Goal: Task Accomplishment & Management: Use online tool/utility

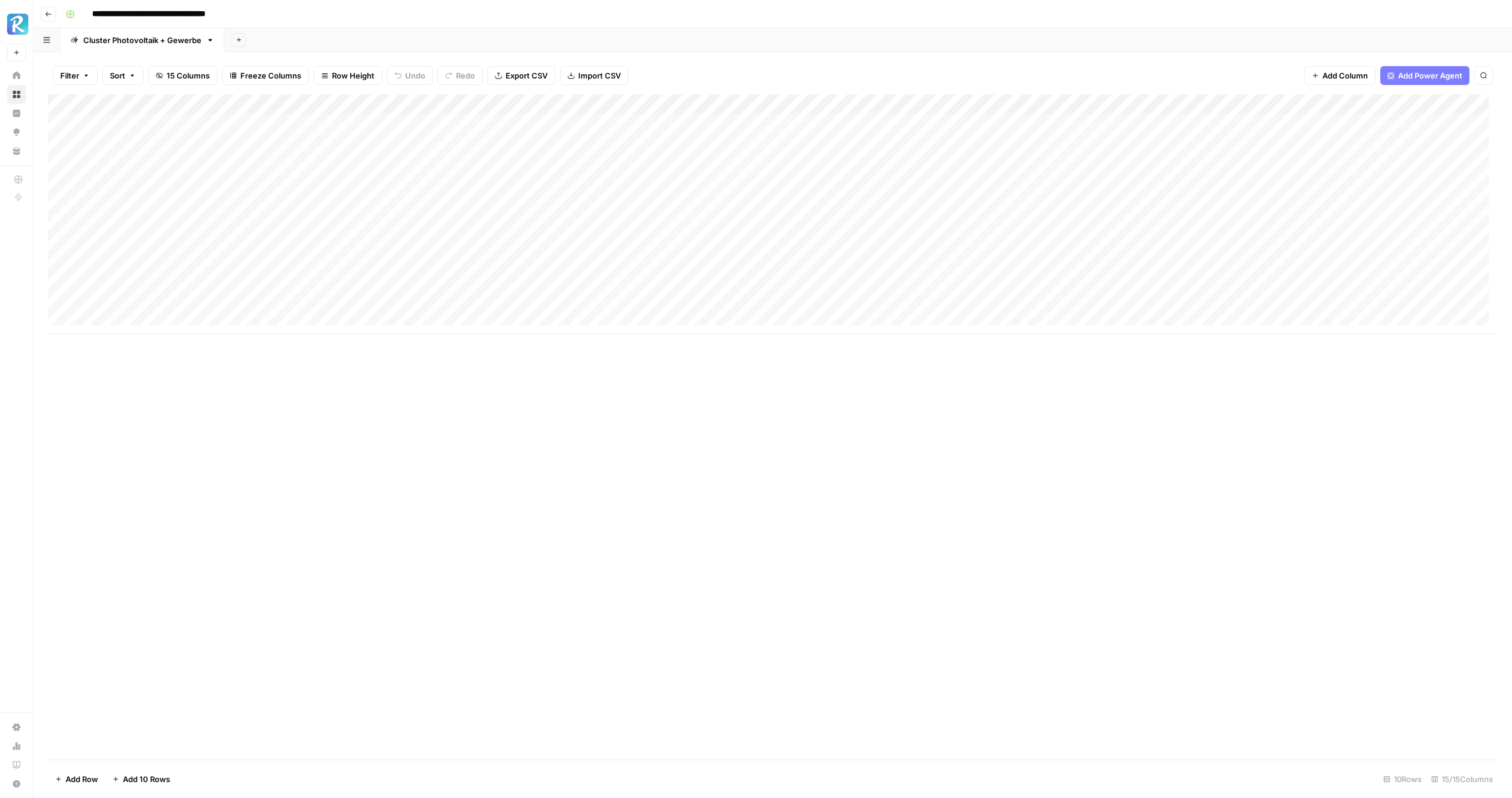
click at [498, 384] on div "Add Column" at bounding box center [773, 427] width 1450 height 666
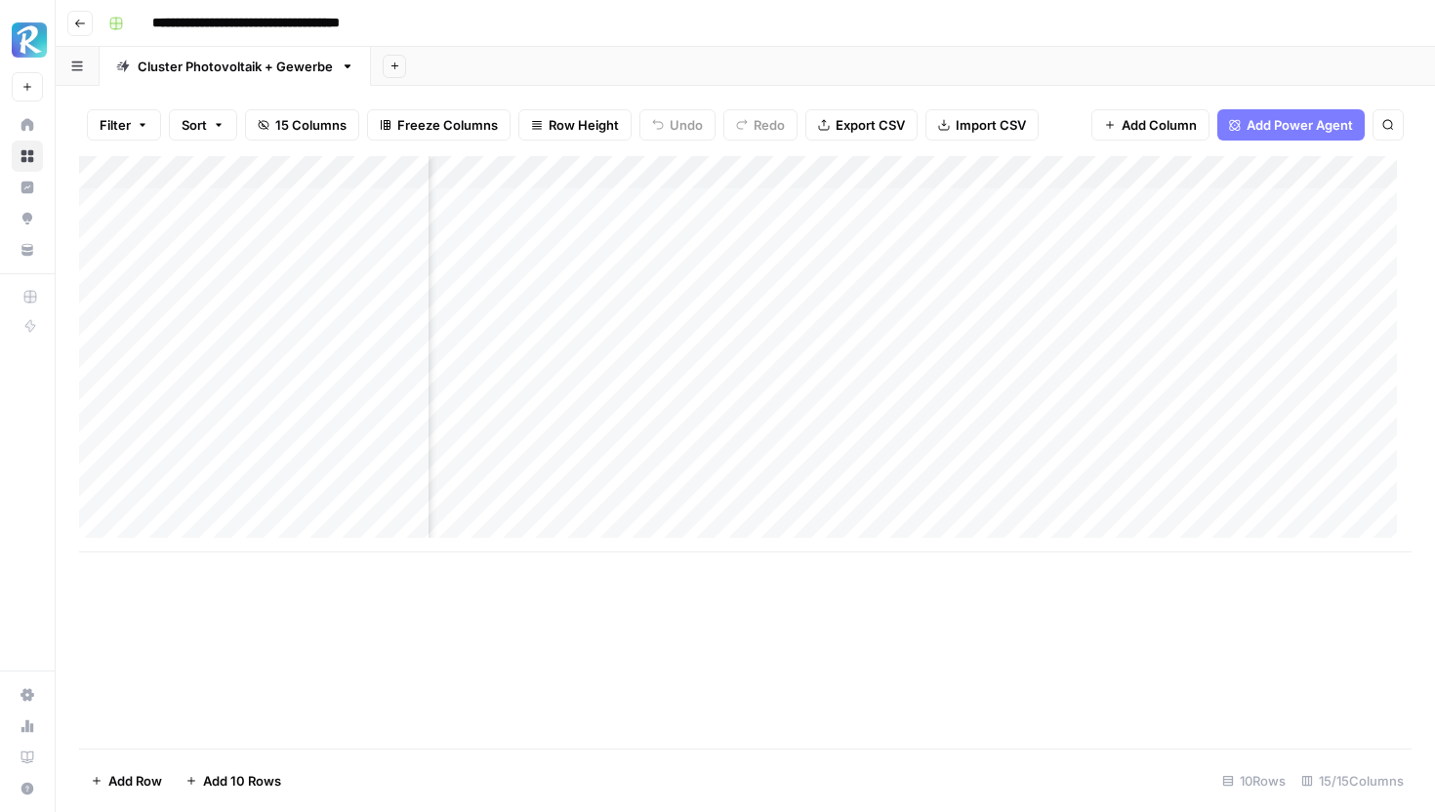
scroll to position [0, 813]
click at [764, 674] on div "Add Column" at bounding box center [745, 452] width 1332 height 592
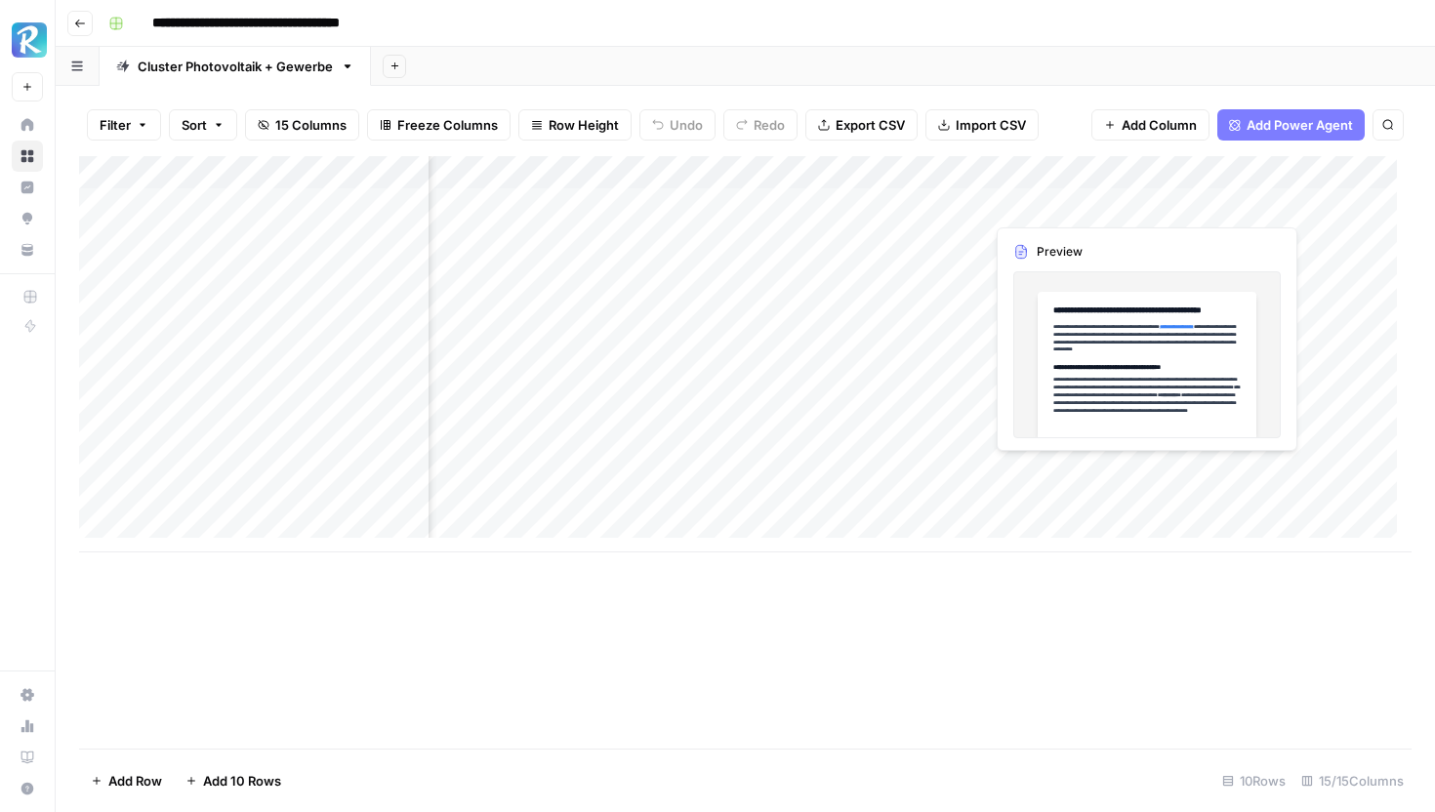
click at [1188, 202] on div "Add Column" at bounding box center [745, 354] width 1332 height 396
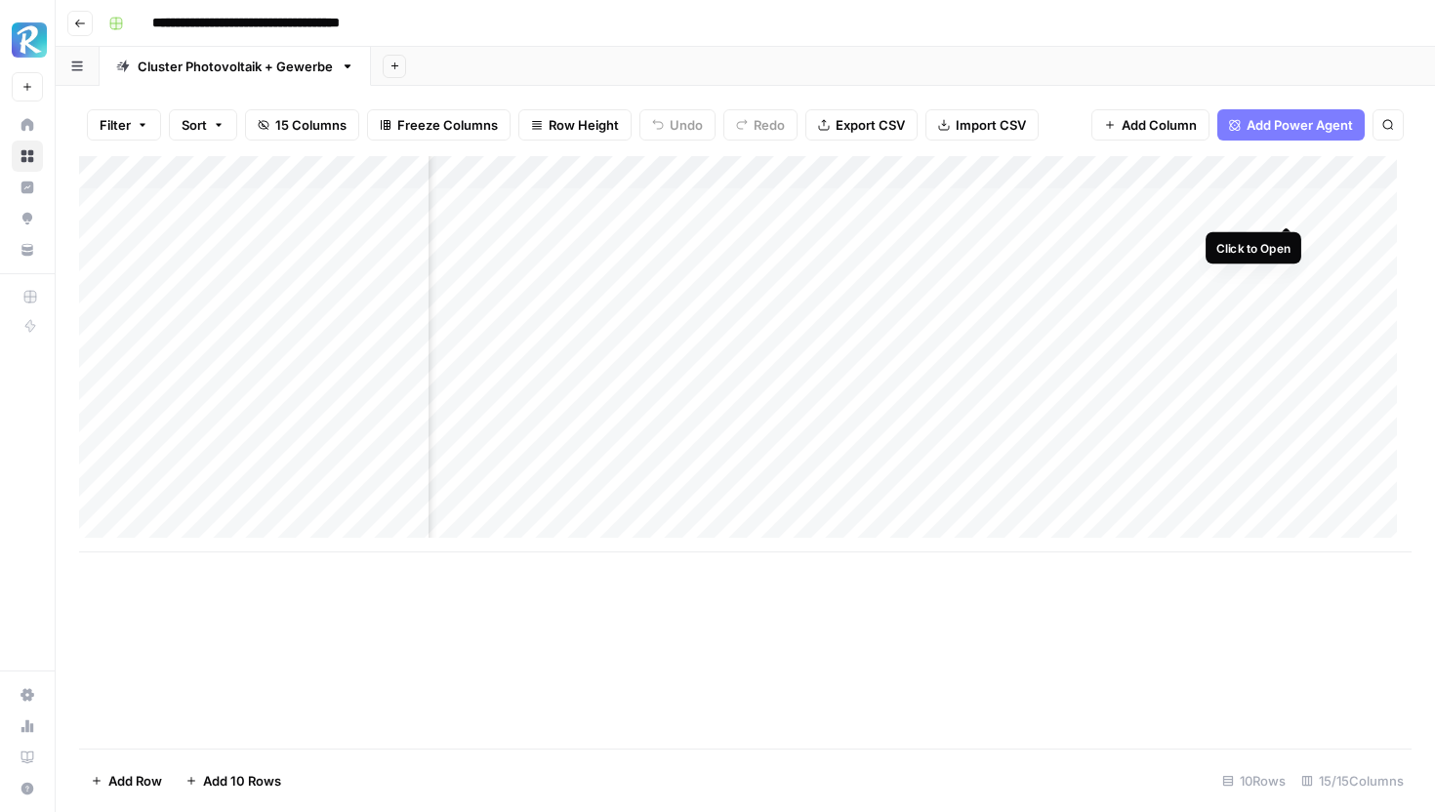
click at [1282, 207] on div "Add Column" at bounding box center [745, 354] width 1332 height 396
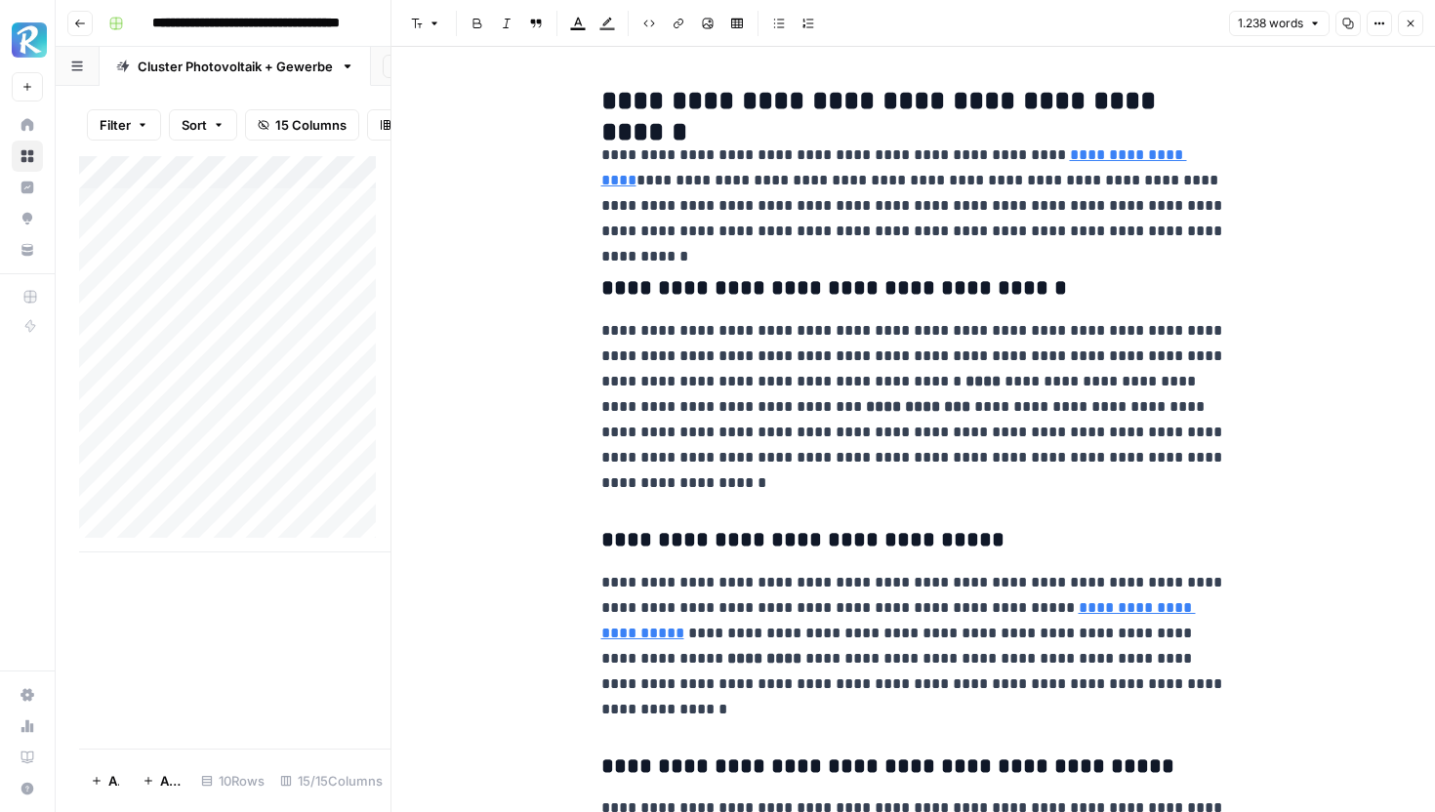
click at [277, 629] on div "Add Column" at bounding box center [234, 452] width 311 height 592
click at [1412, 30] on button "Close" at bounding box center [1410, 23] width 25 height 25
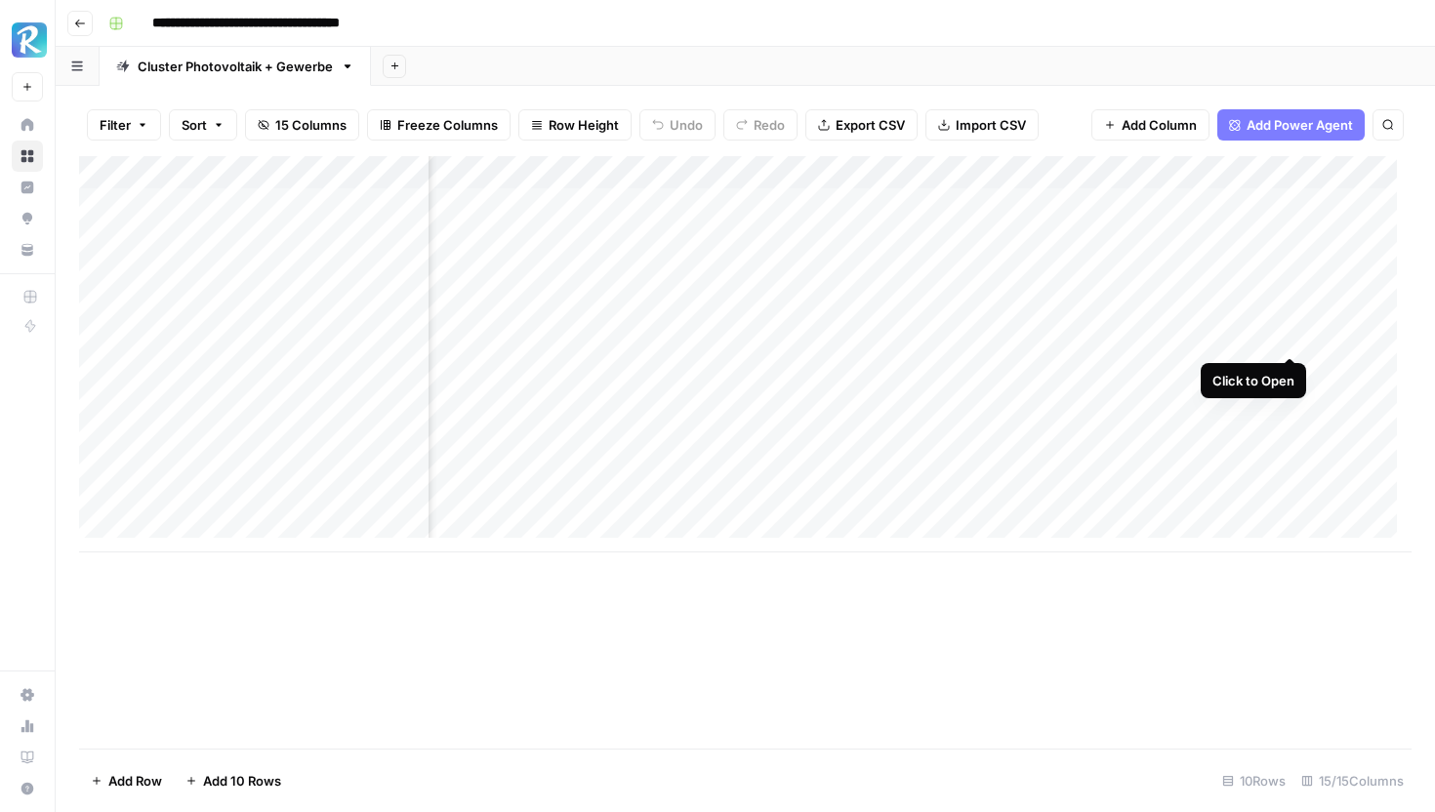
click at [1291, 336] on div "Add Column" at bounding box center [745, 354] width 1332 height 396
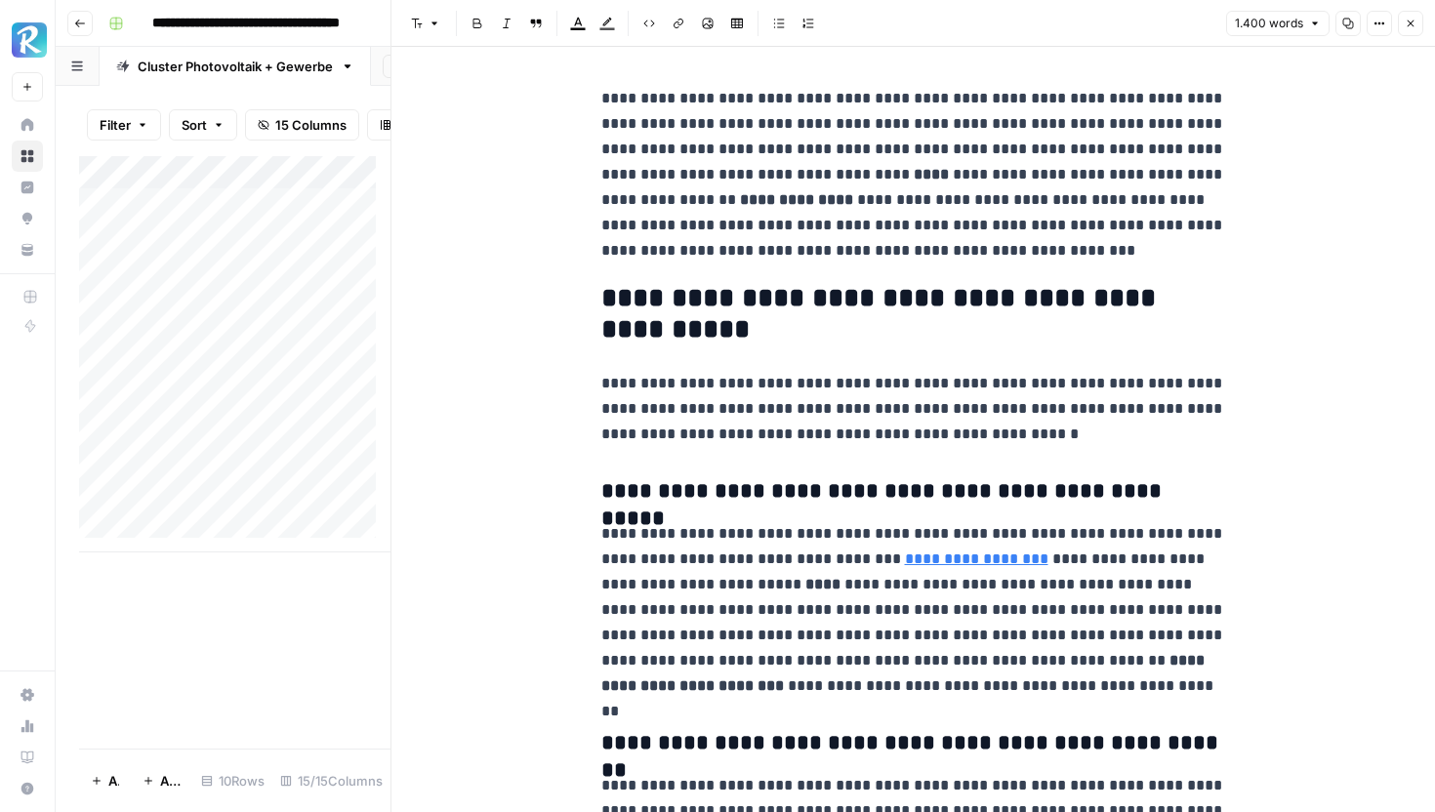
click at [1414, 16] on button "Close" at bounding box center [1410, 23] width 25 height 25
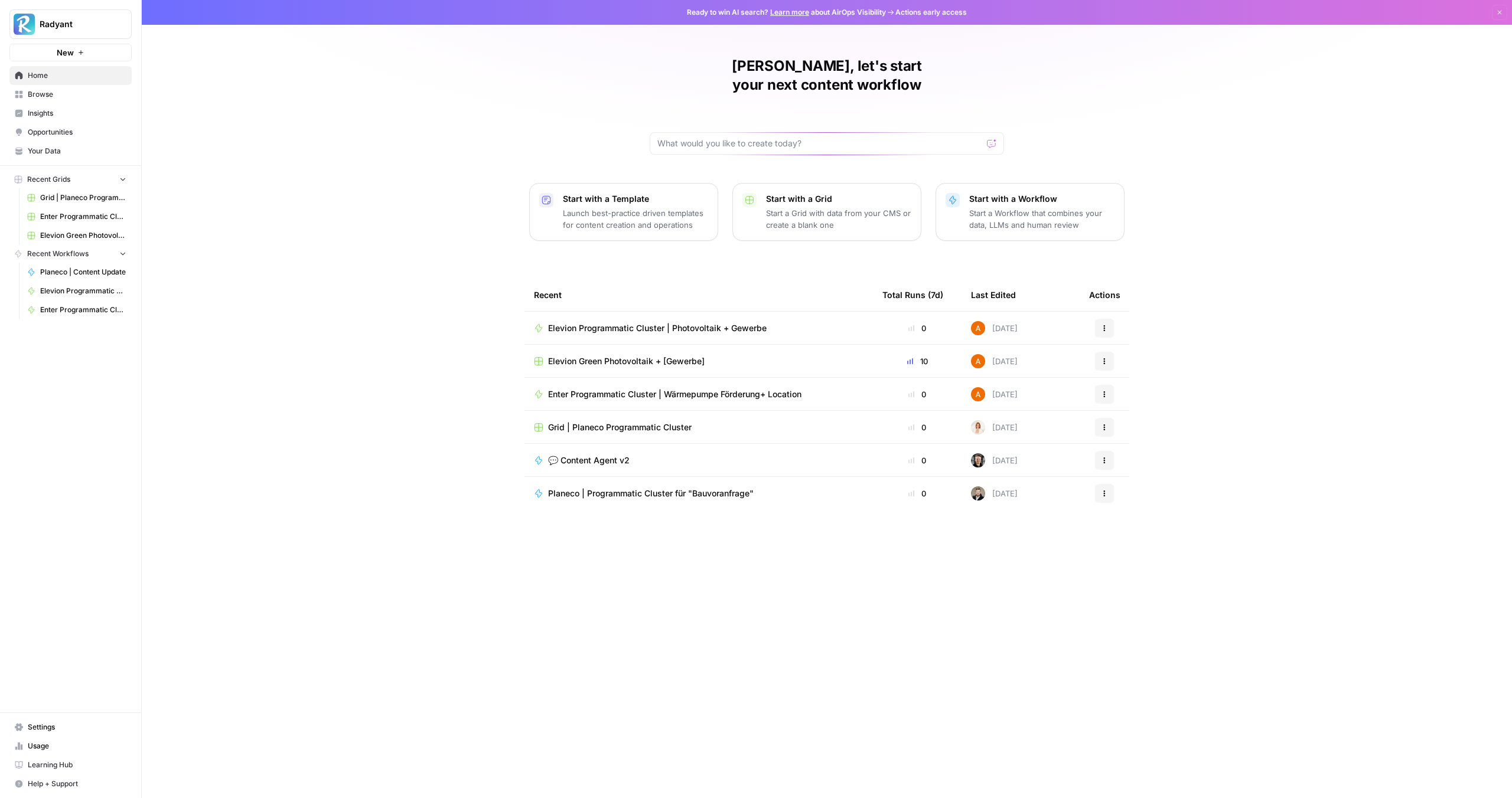
click at [477, 294] on div "[PERSON_NAME], let's start your next content workflow Start with a Template Lau…" at bounding box center [827, 399] width 1370 height 798
click at [573, 356] on span "Elevion Green Photovoltaik + [Gewerbe]" at bounding box center [626, 362] width 157 height 12
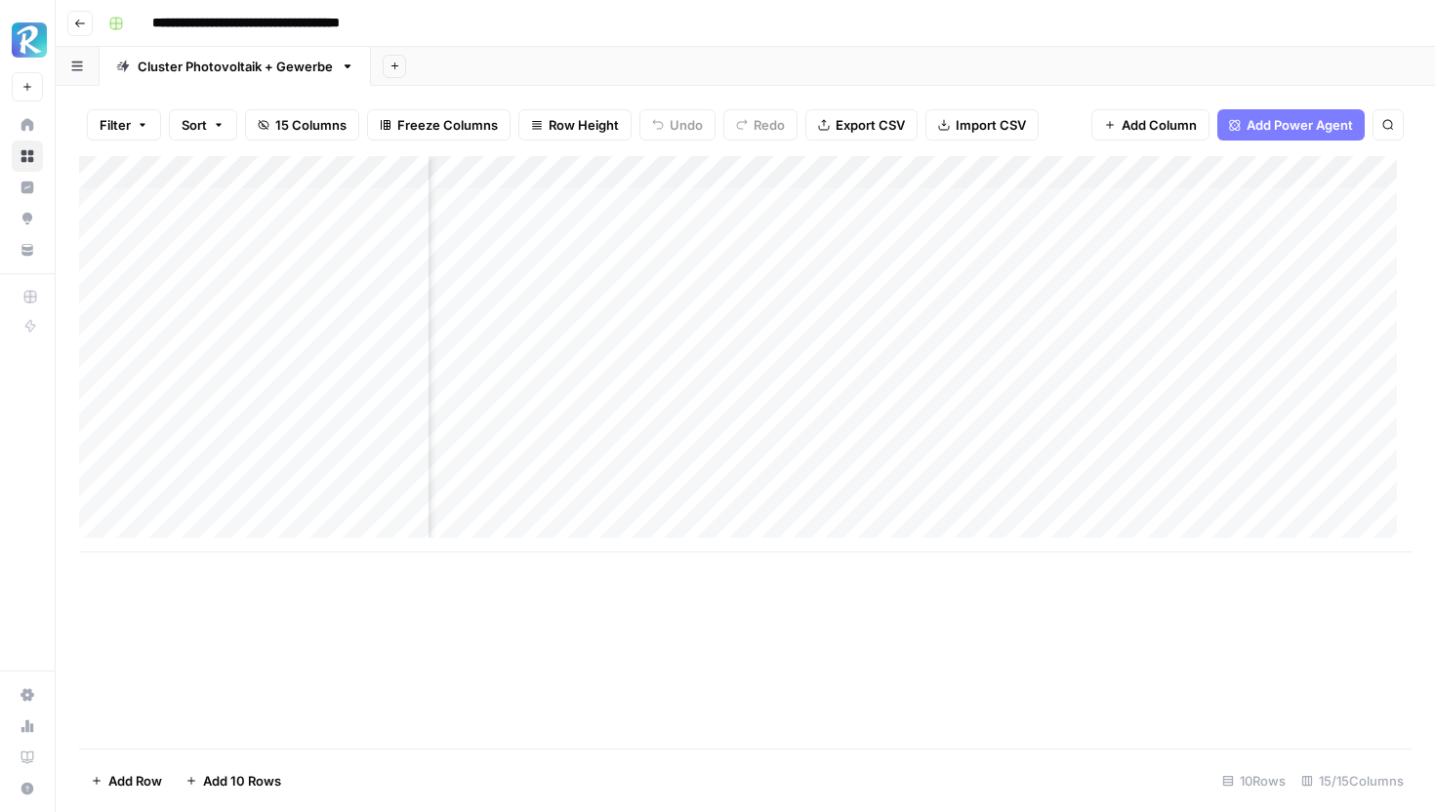
scroll to position [0, 731]
click at [953, 234] on div "Add Column" at bounding box center [745, 354] width 1332 height 396
click at [953, 234] on textarea "**********" at bounding box center [1054, 238] width 384 height 27
click at [953, 234] on textarea "**********" at bounding box center [1050, 248] width 376 height 47
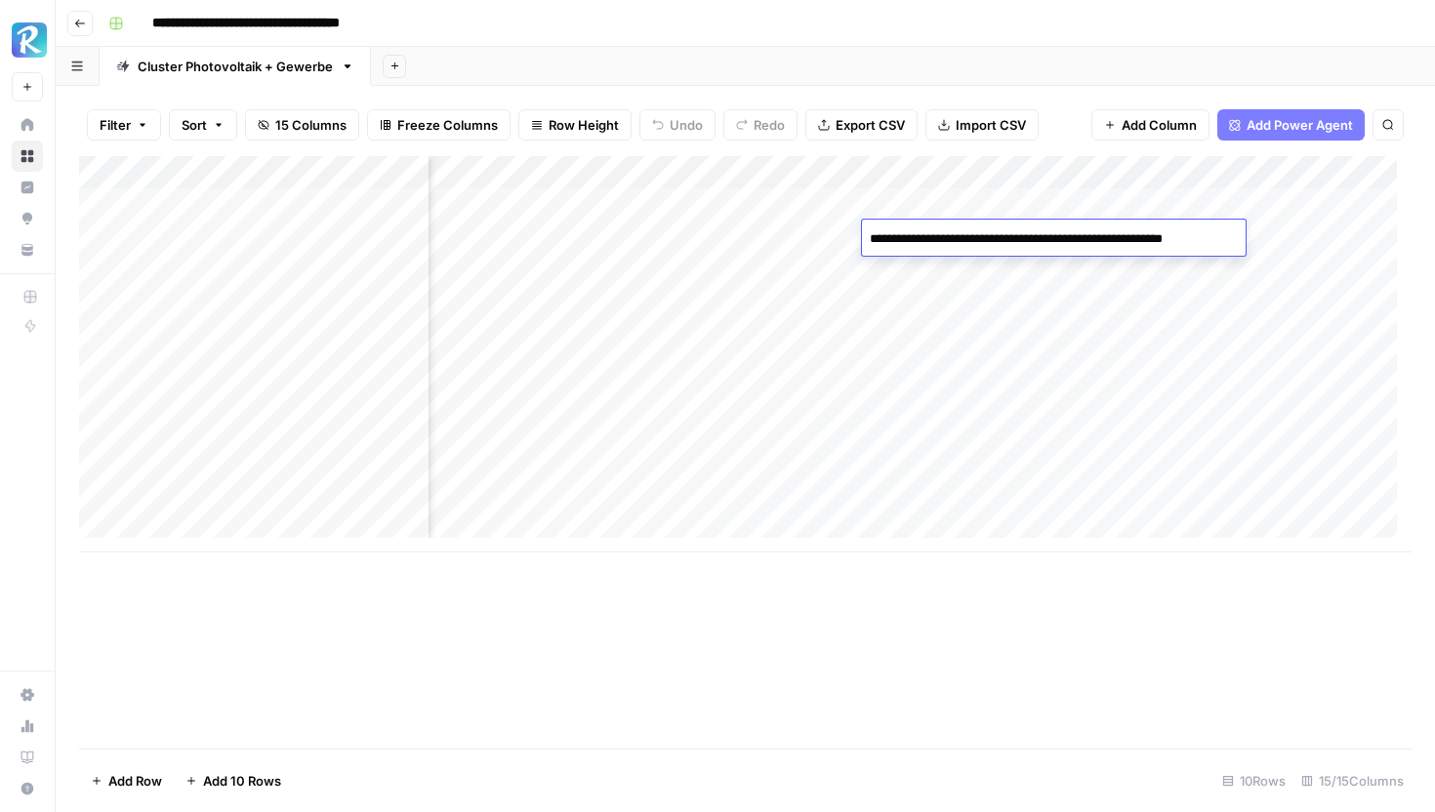
click at [953, 234] on textarea "**********" at bounding box center [1050, 248] width 376 height 47
click at [1122, 433] on div "Add Column" at bounding box center [745, 354] width 1332 height 396
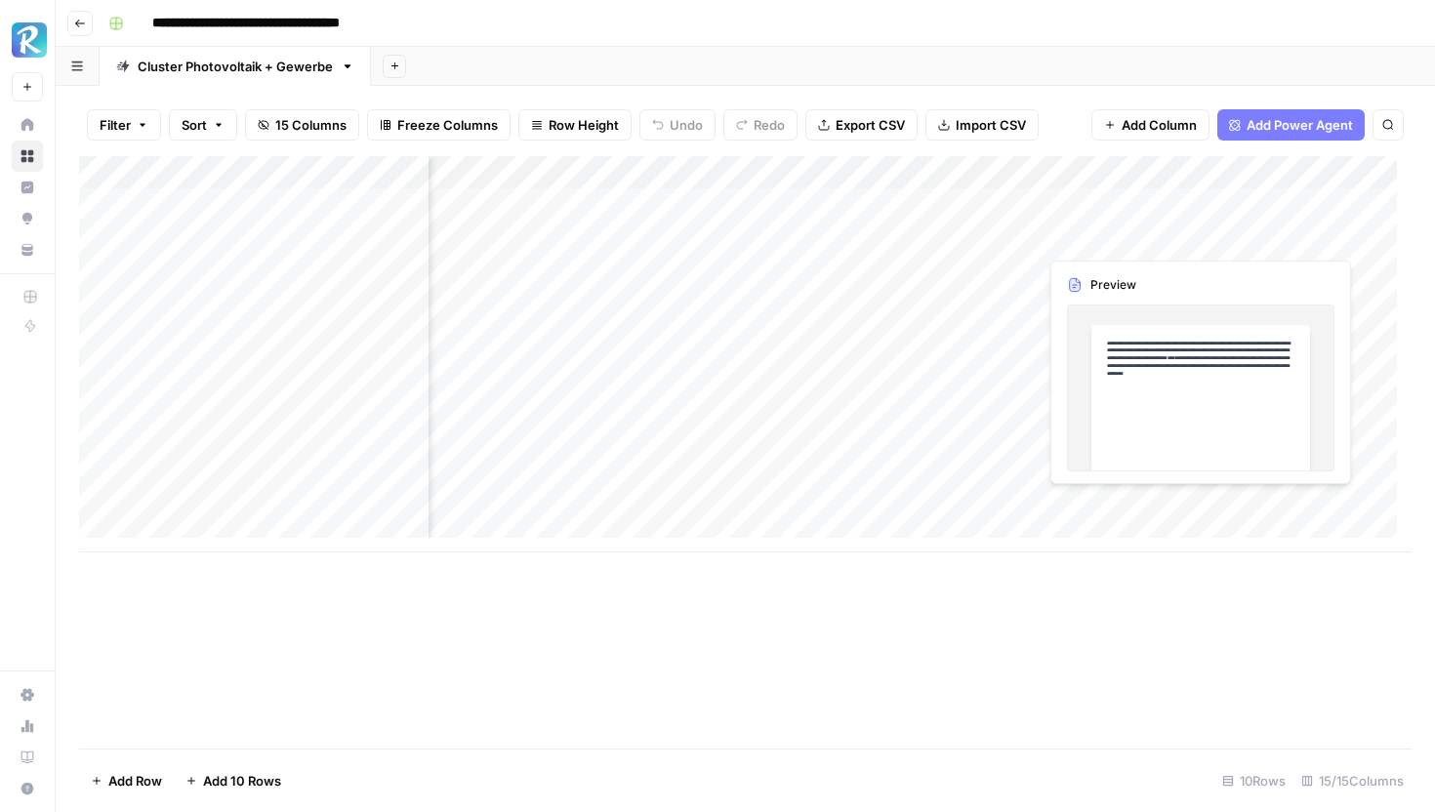
click at [1111, 228] on div "Add Column" at bounding box center [745, 354] width 1332 height 396
click at [1111, 235] on div "Add Column" at bounding box center [745, 354] width 1332 height 396
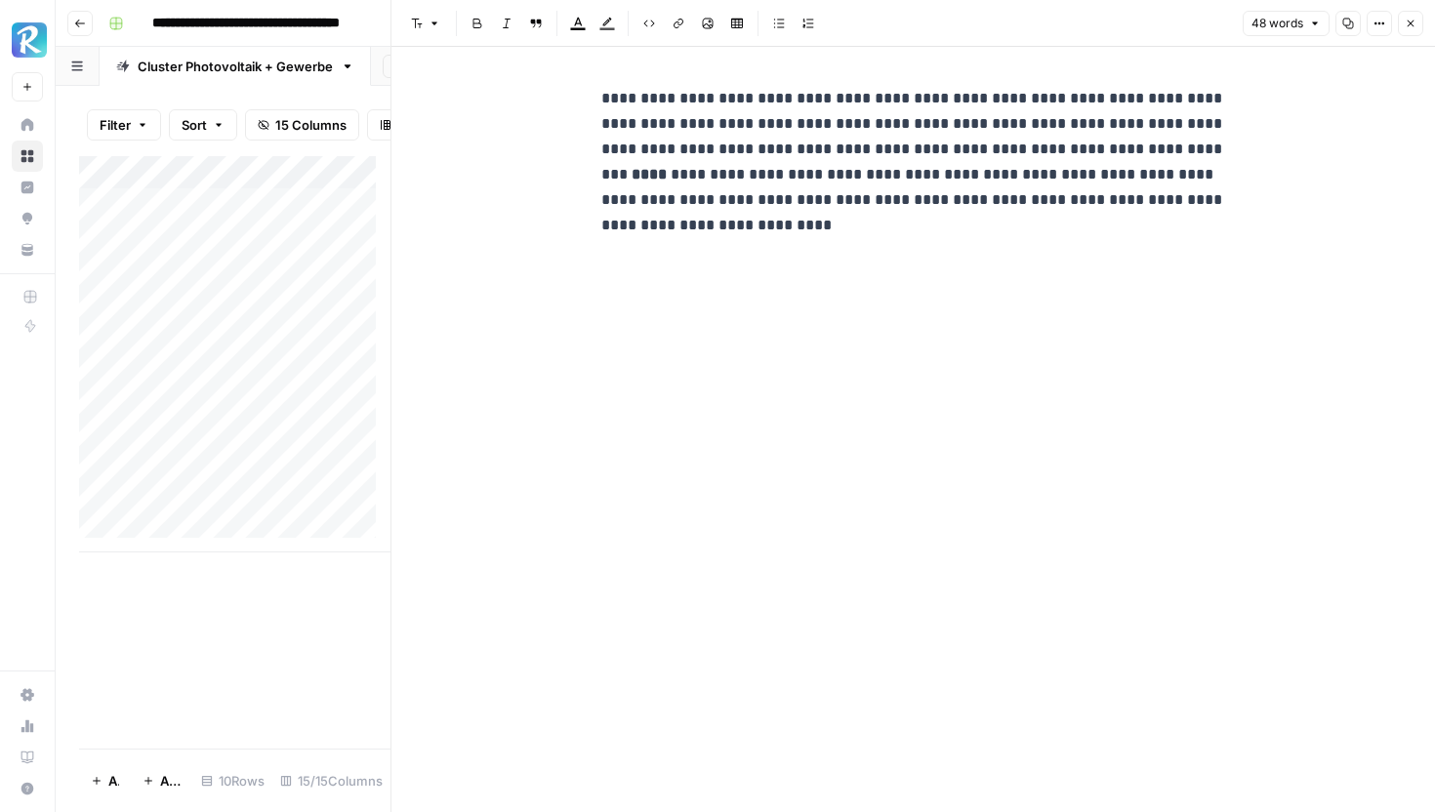
click at [830, 189] on p "**********" at bounding box center [913, 162] width 625 height 152
click at [829, 189] on p "**********" at bounding box center [913, 162] width 625 height 152
copy p "**********"
click at [1406, 30] on button "Close" at bounding box center [1410, 23] width 25 height 25
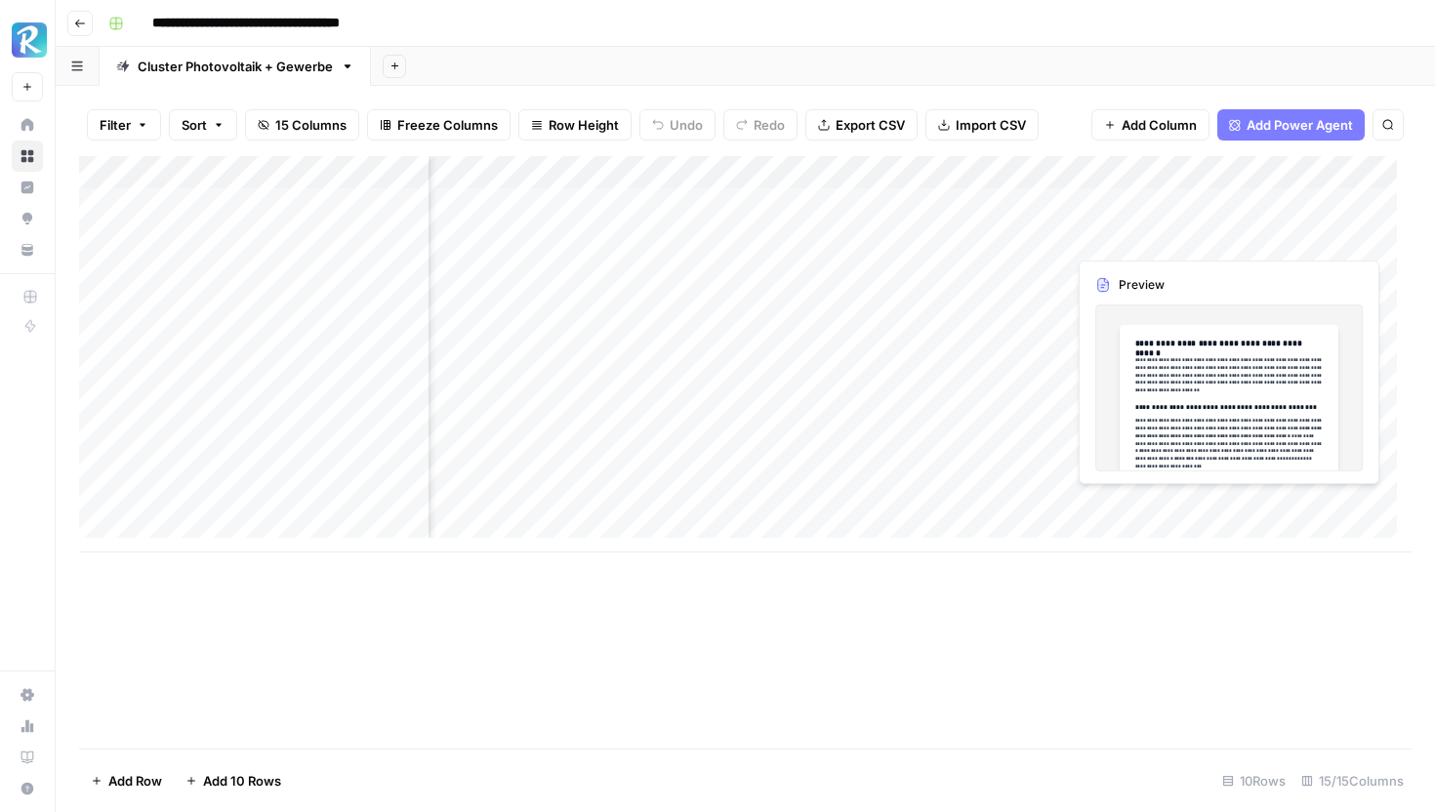
click at [1360, 232] on div "Add Column" at bounding box center [745, 354] width 1332 height 396
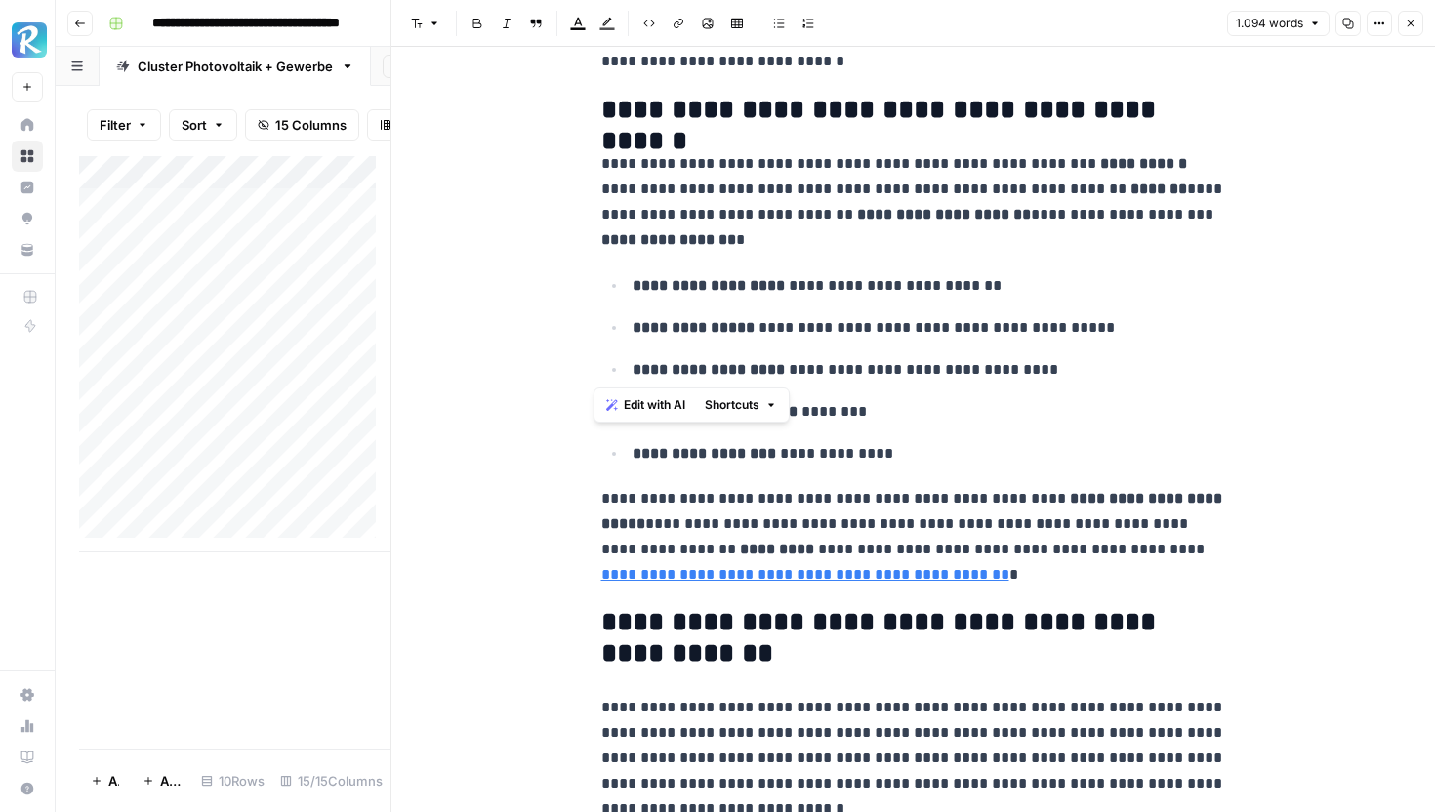
scroll to position [3887, 0]
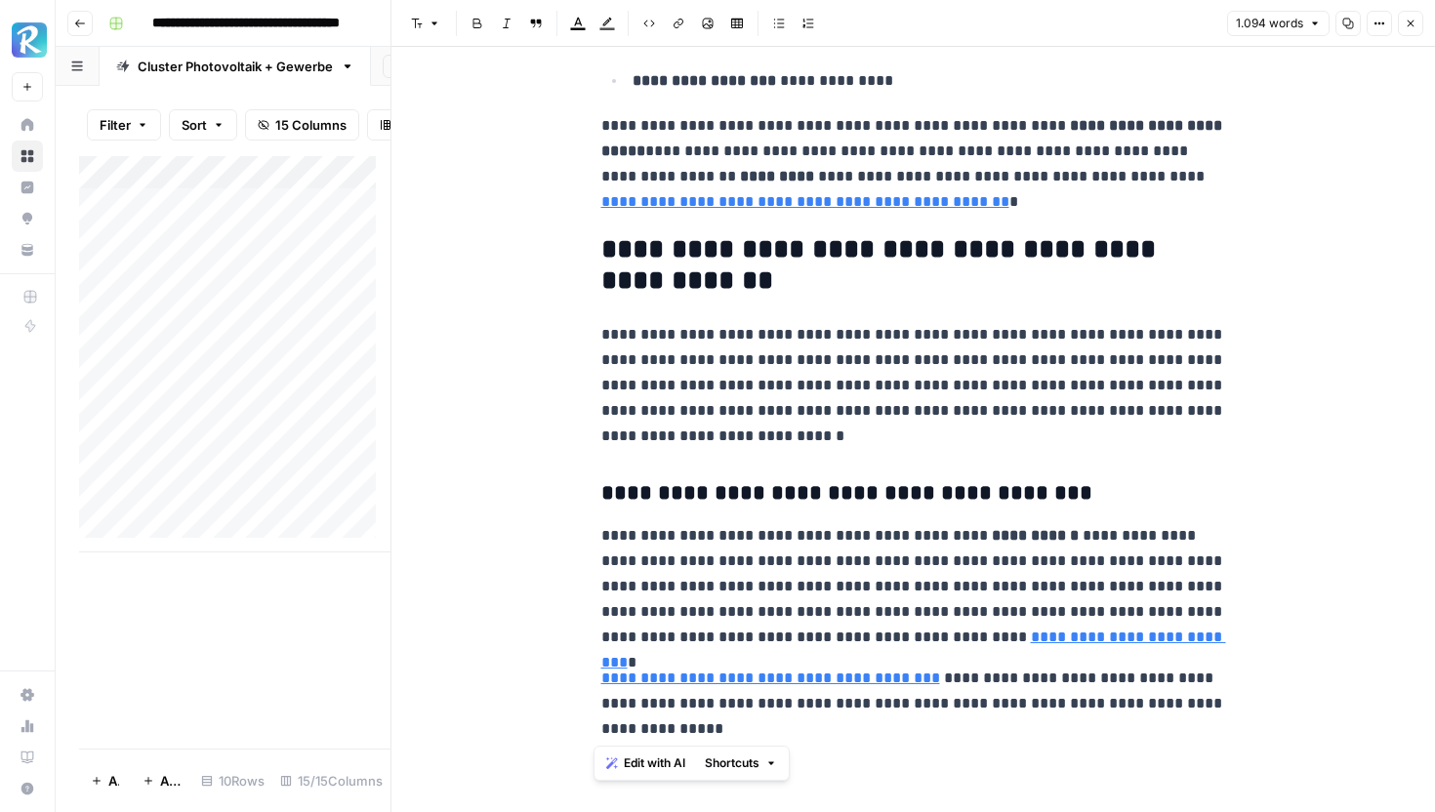
drag, startPoint x: 588, startPoint y: 109, endPoint x: 1152, endPoint y: 727, distance: 835.9
copy div "**********"
click at [837, 445] on p "**********" at bounding box center [913, 385] width 625 height 127
click at [1419, 22] on button "Close" at bounding box center [1410, 23] width 25 height 25
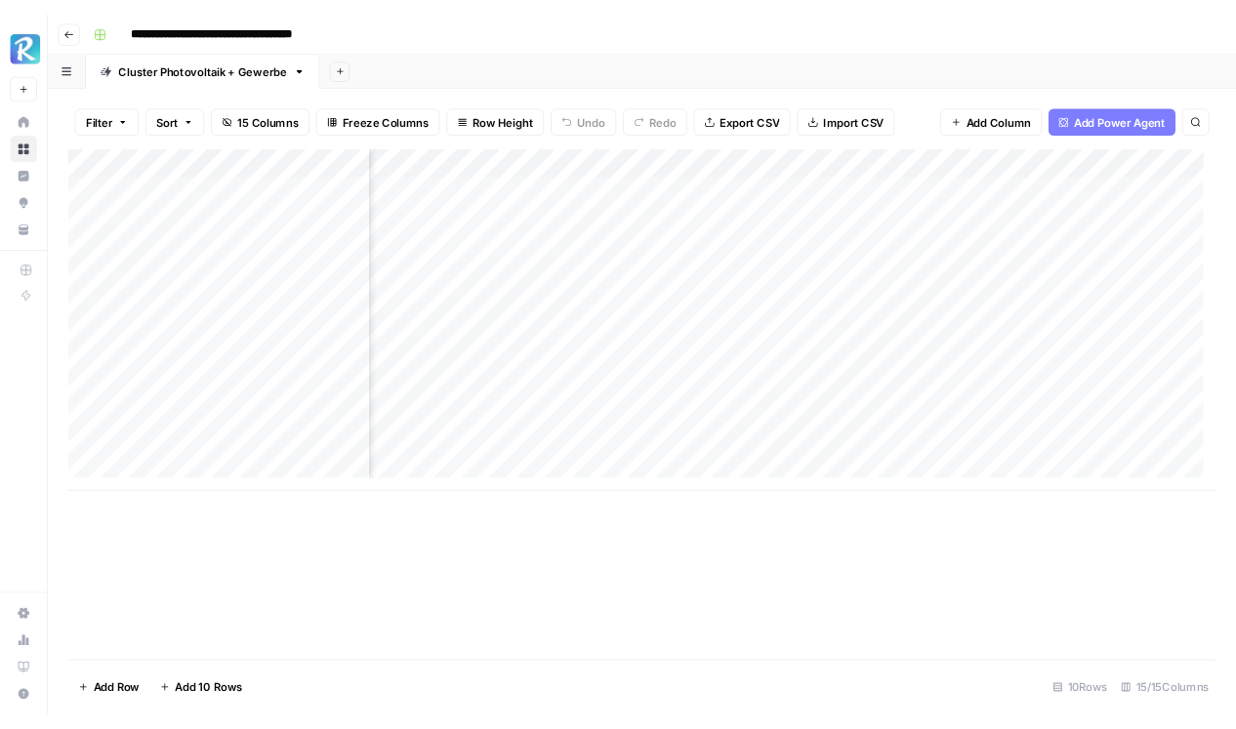
scroll to position [0, 1747]
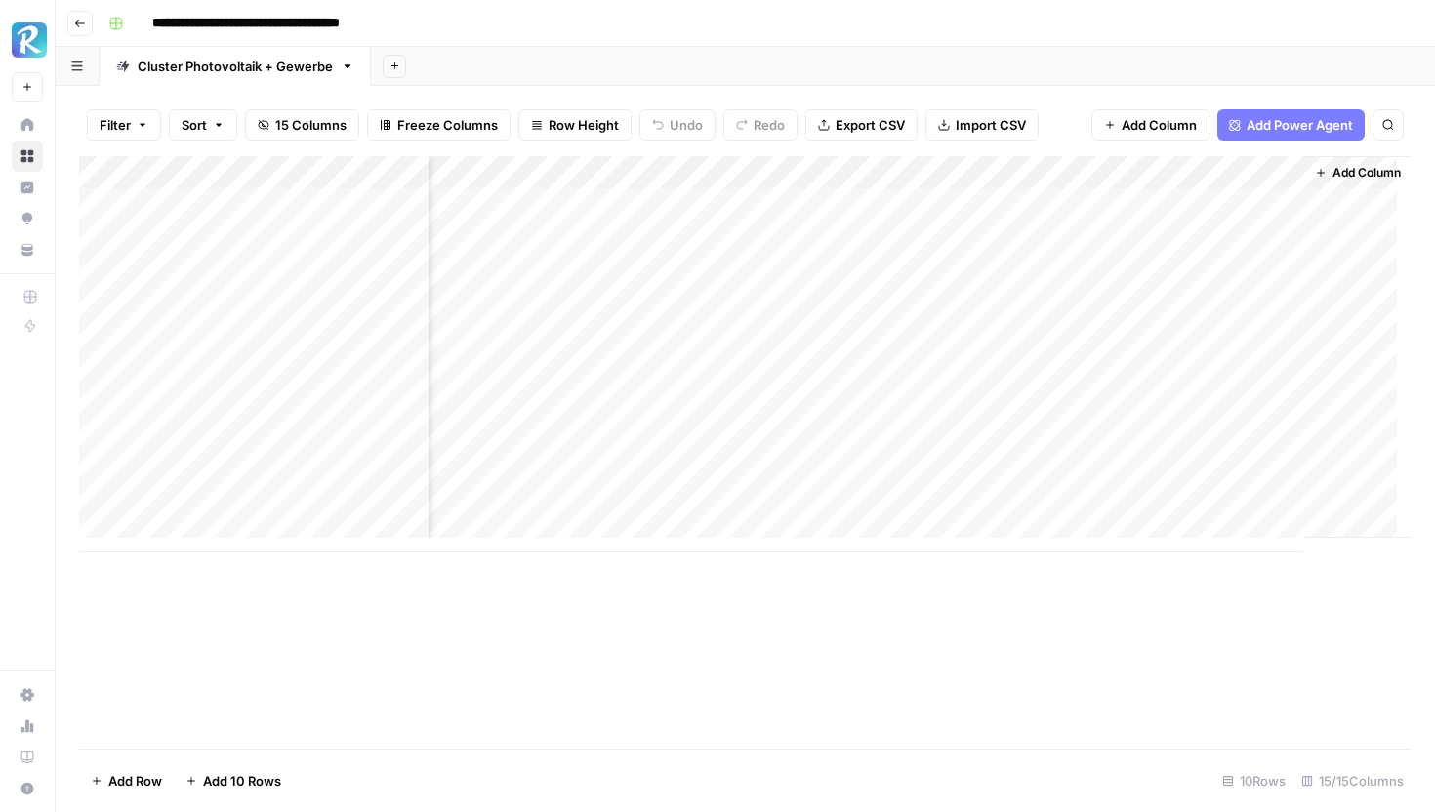
click at [1271, 236] on div "Add Column" at bounding box center [745, 354] width 1332 height 396
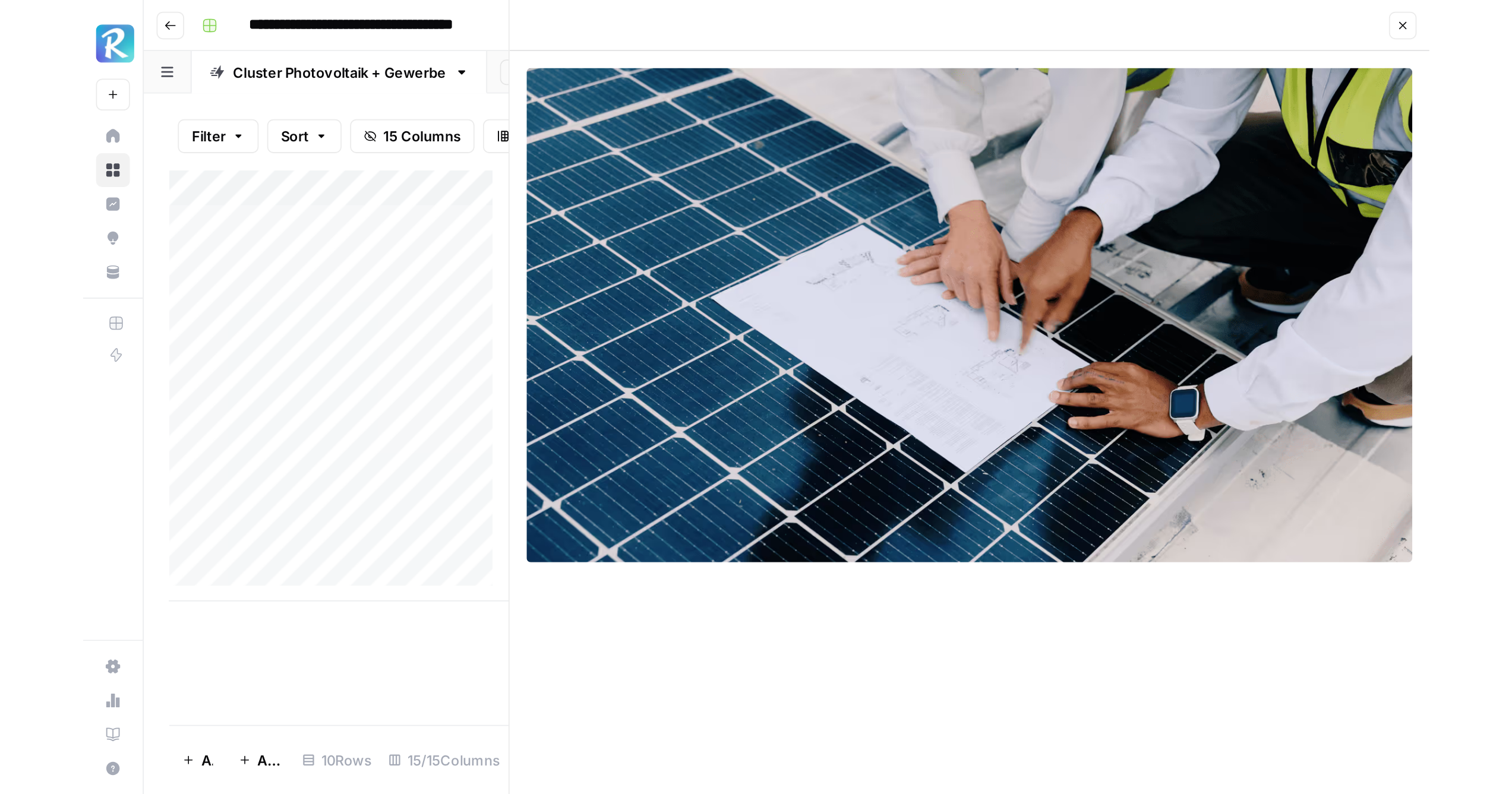
scroll to position [0, 916]
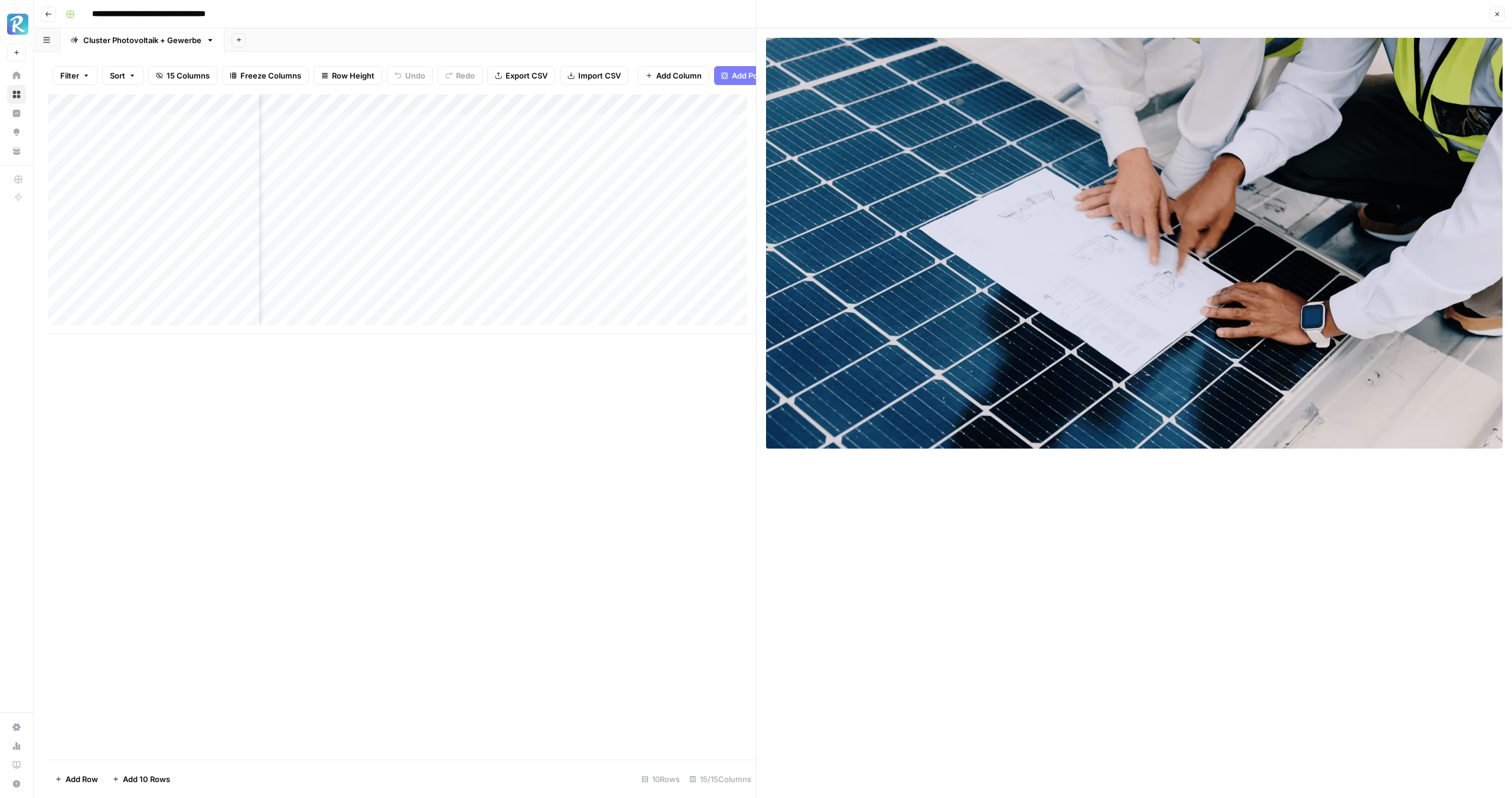
click at [1500, 15] on icon "button" at bounding box center [1497, 15] width 7 height 7
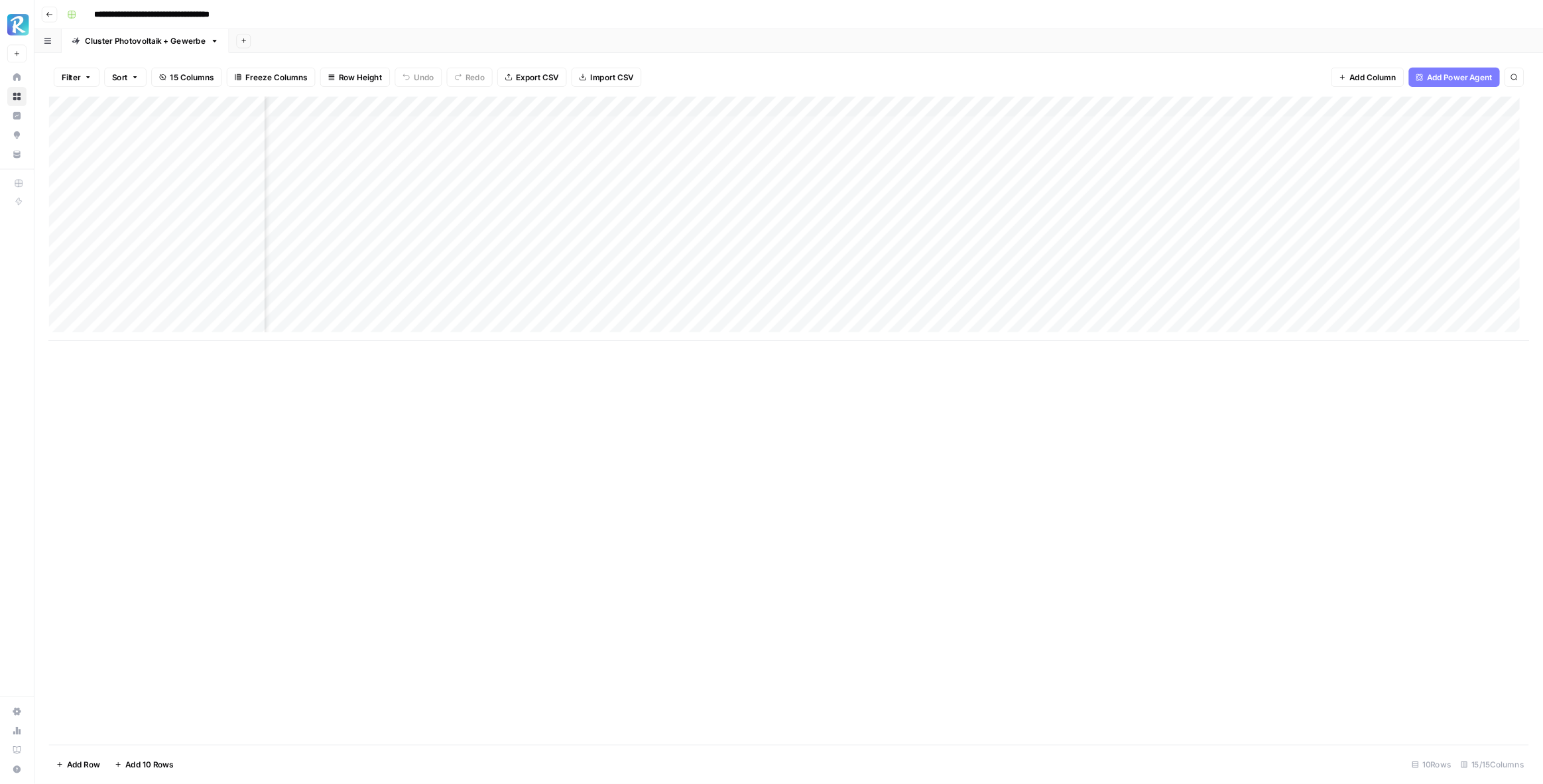
scroll to position [0, 116]
click at [190, 186] on div "Add Column" at bounding box center [868, 240] width 1628 height 269
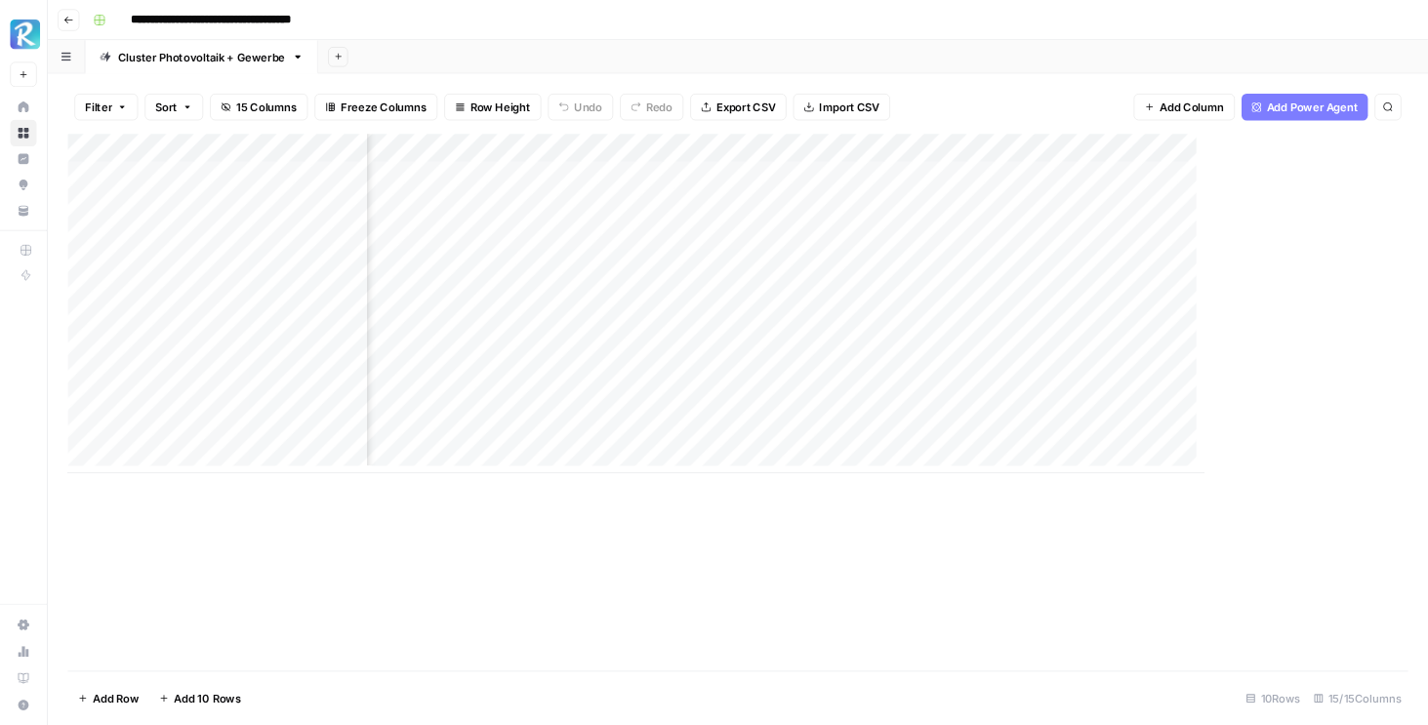
scroll to position [0, 169]
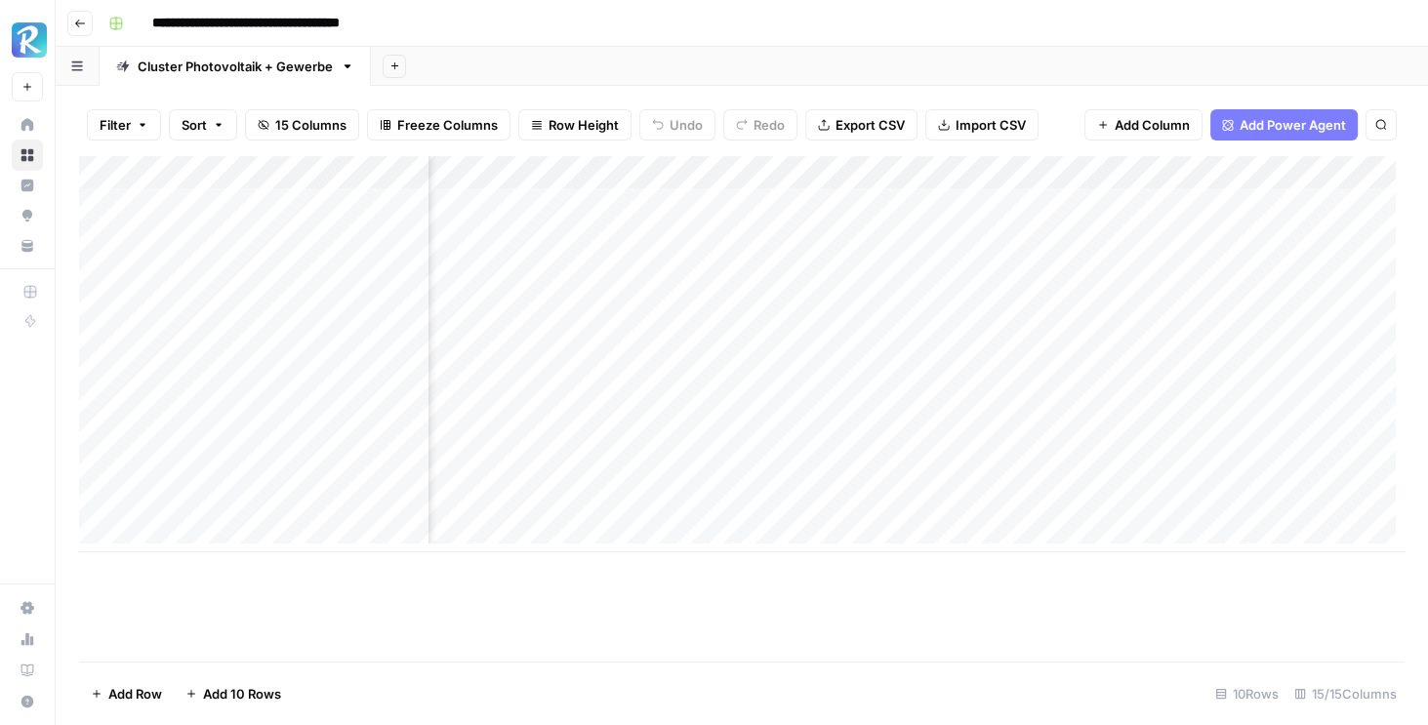
click at [975, 18] on div "**********" at bounding box center [755, 23] width 1308 height 31
click at [536, 570] on div "Add Column" at bounding box center [741, 409] width 1325 height 506
click at [750, 182] on div "Add Column" at bounding box center [741, 354] width 1325 height 396
click at [924, 256] on div "Add Column" at bounding box center [741, 354] width 1325 height 396
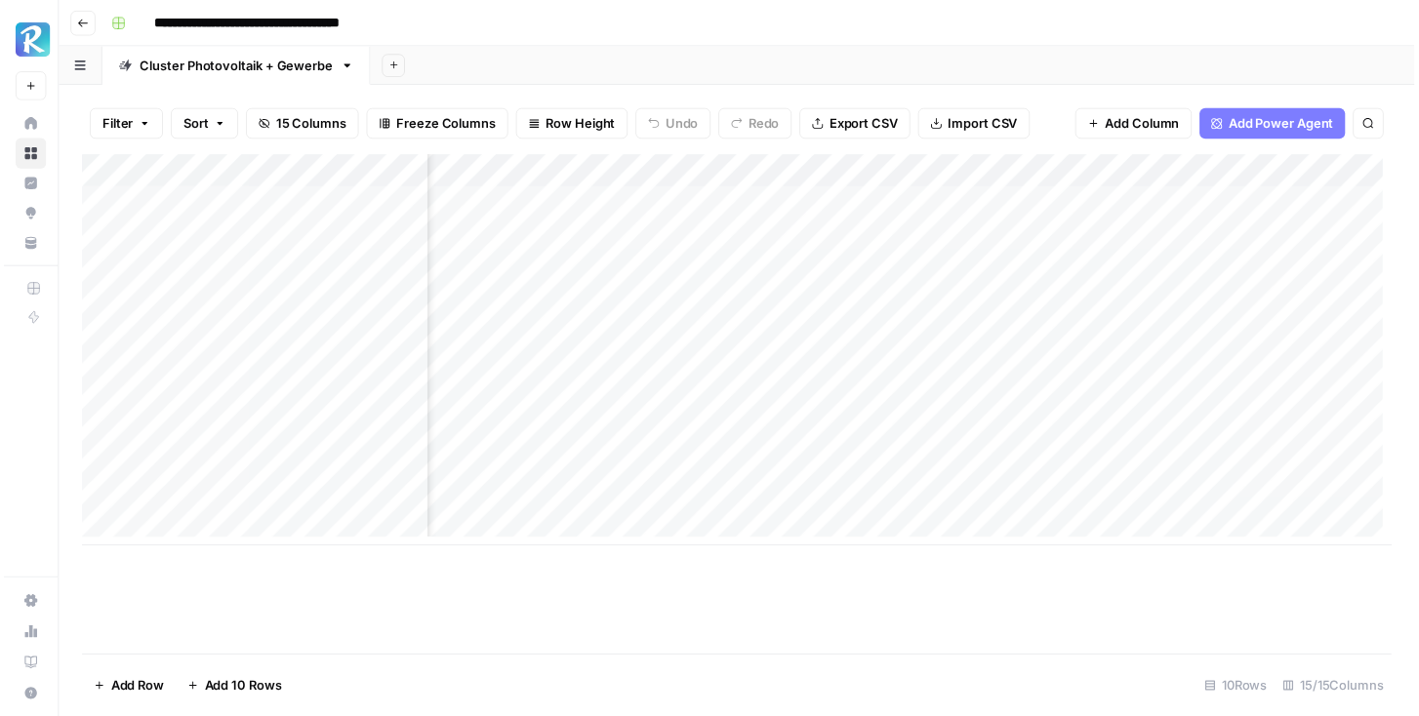
scroll to position [0, 1130]
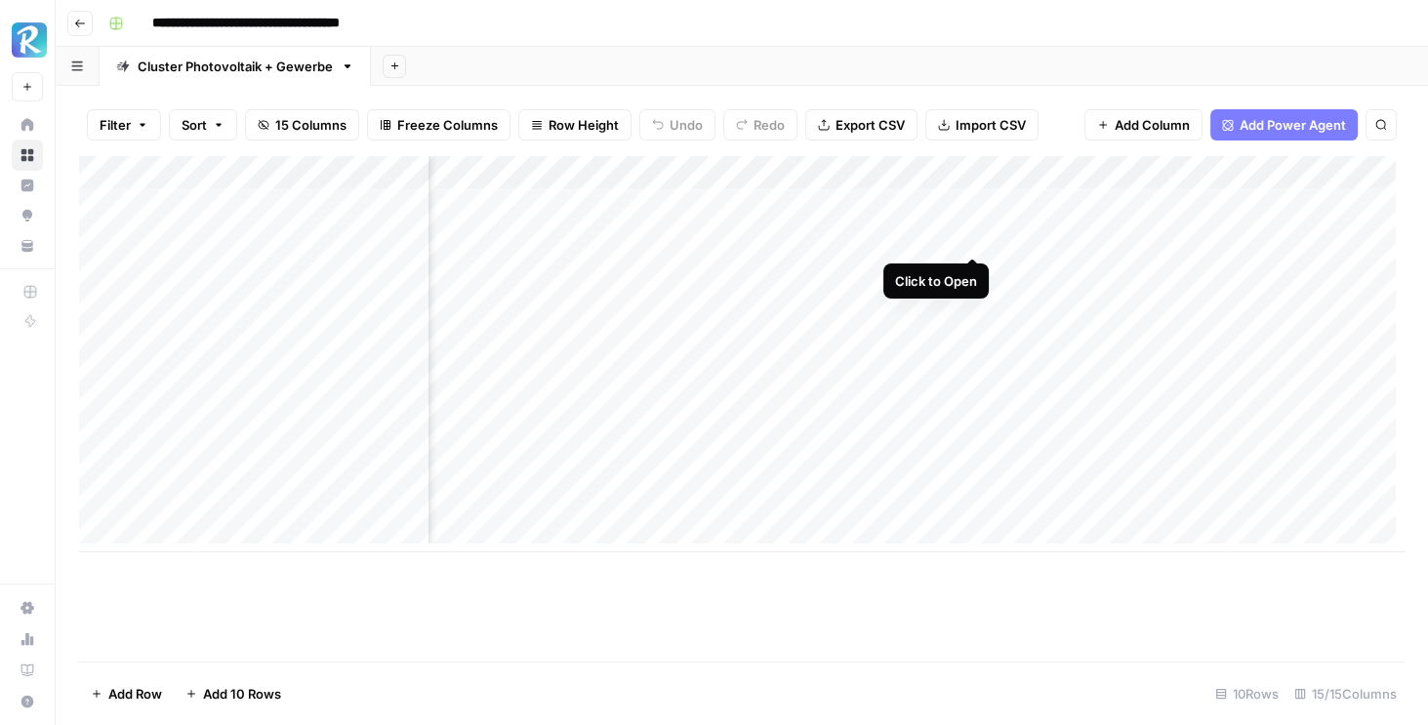
click at [972, 238] on div "Add Column" at bounding box center [741, 354] width 1325 height 396
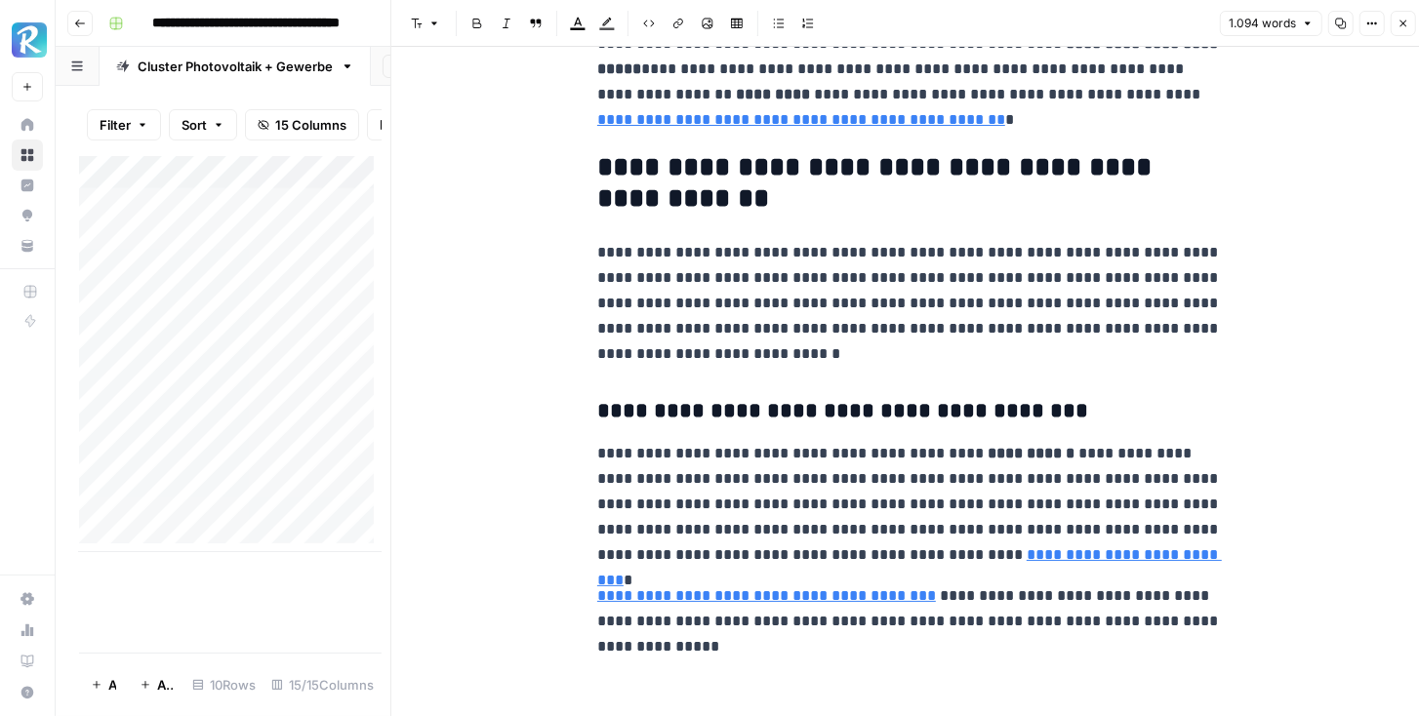
scroll to position [3970, 0]
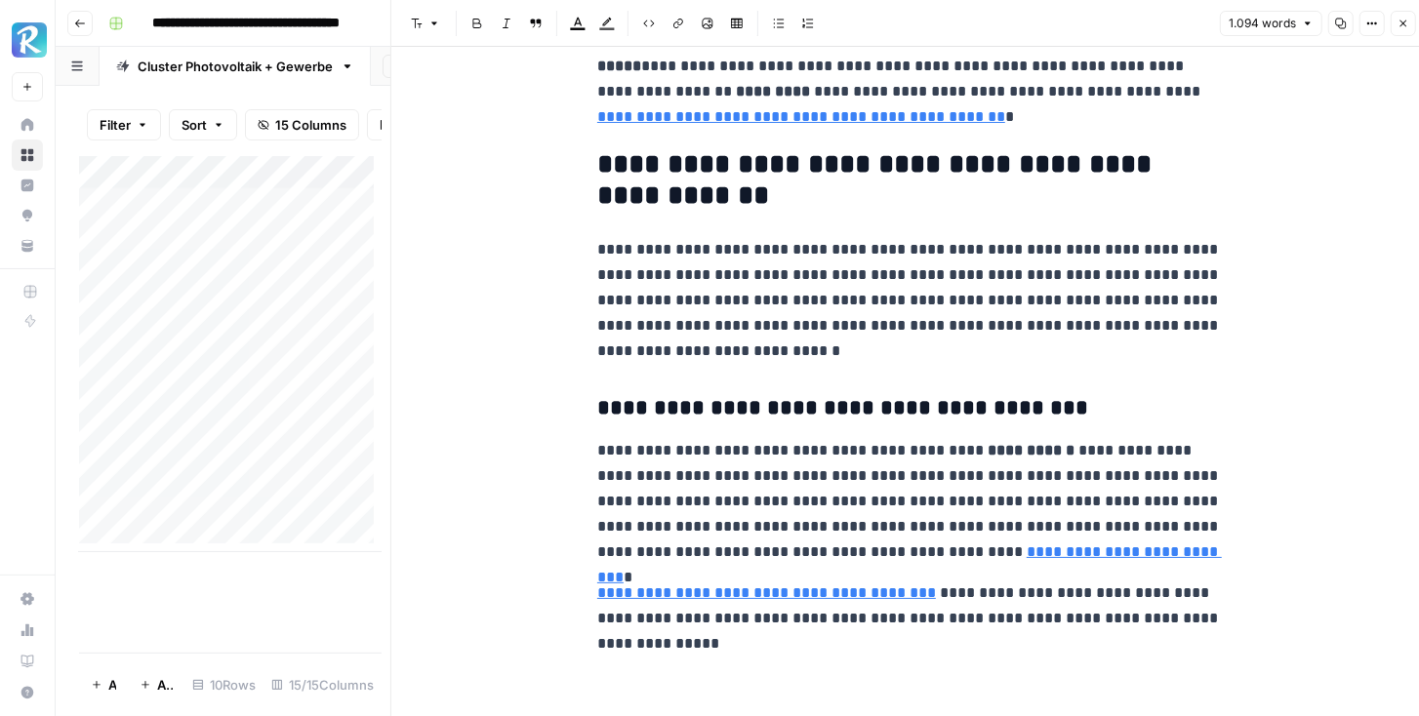
click at [1402, 28] on icon "button" at bounding box center [1404, 24] width 12 height 12
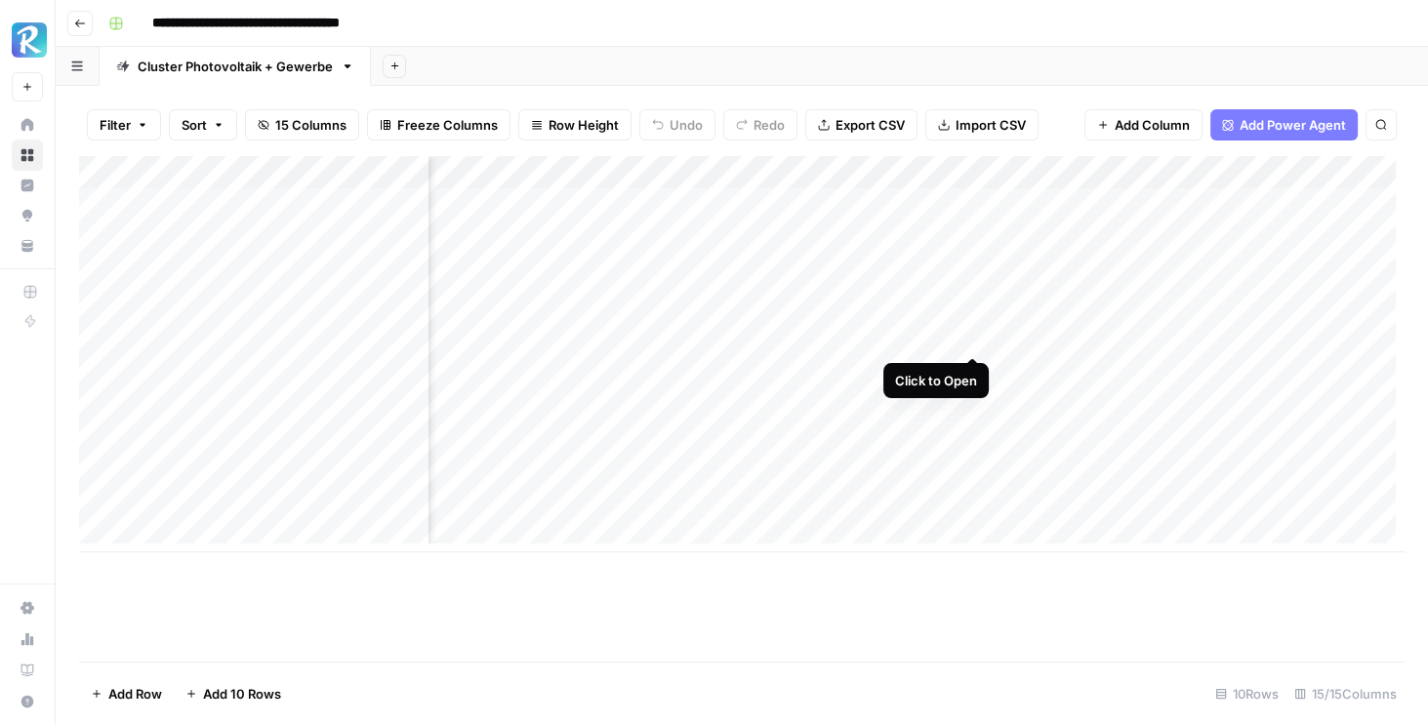
click at [966, 336] on div "Add Column" at bounding box center [741, 354] width 1325 height 396
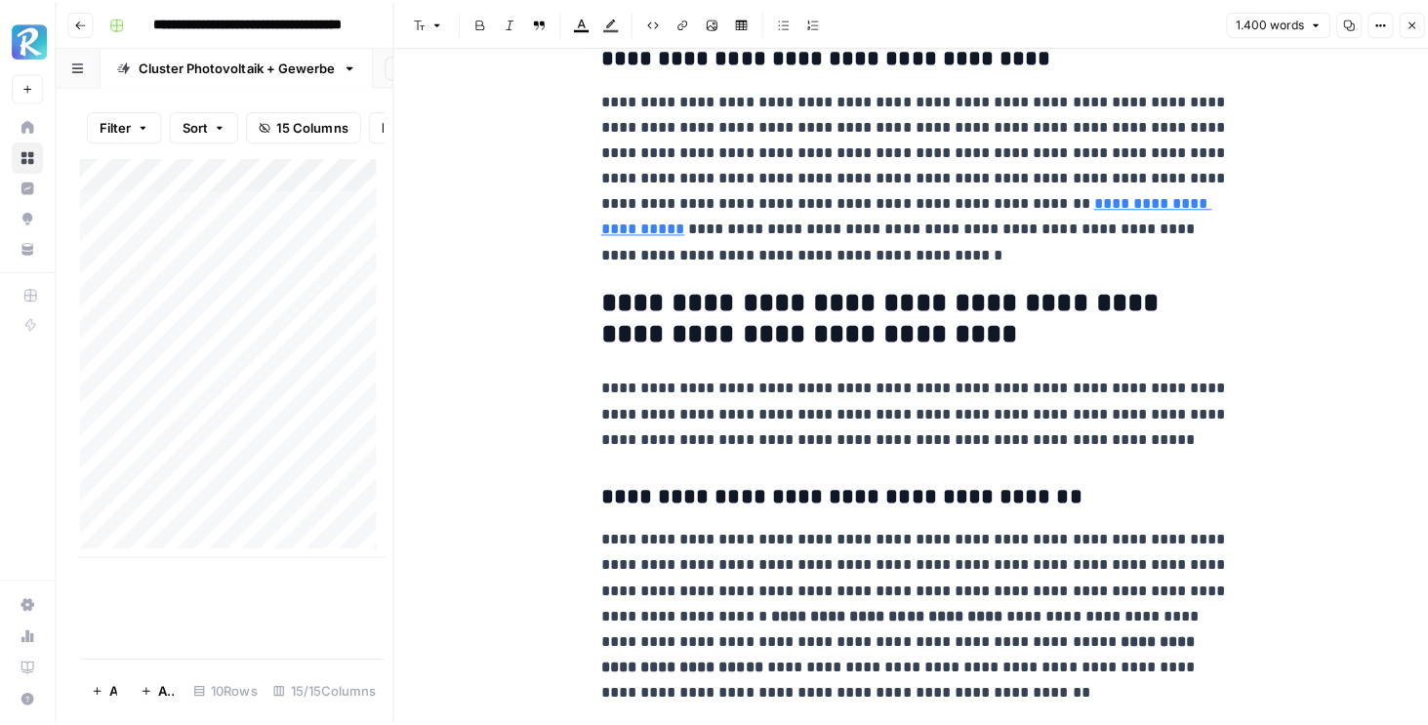
scroll to position [1197, 0]
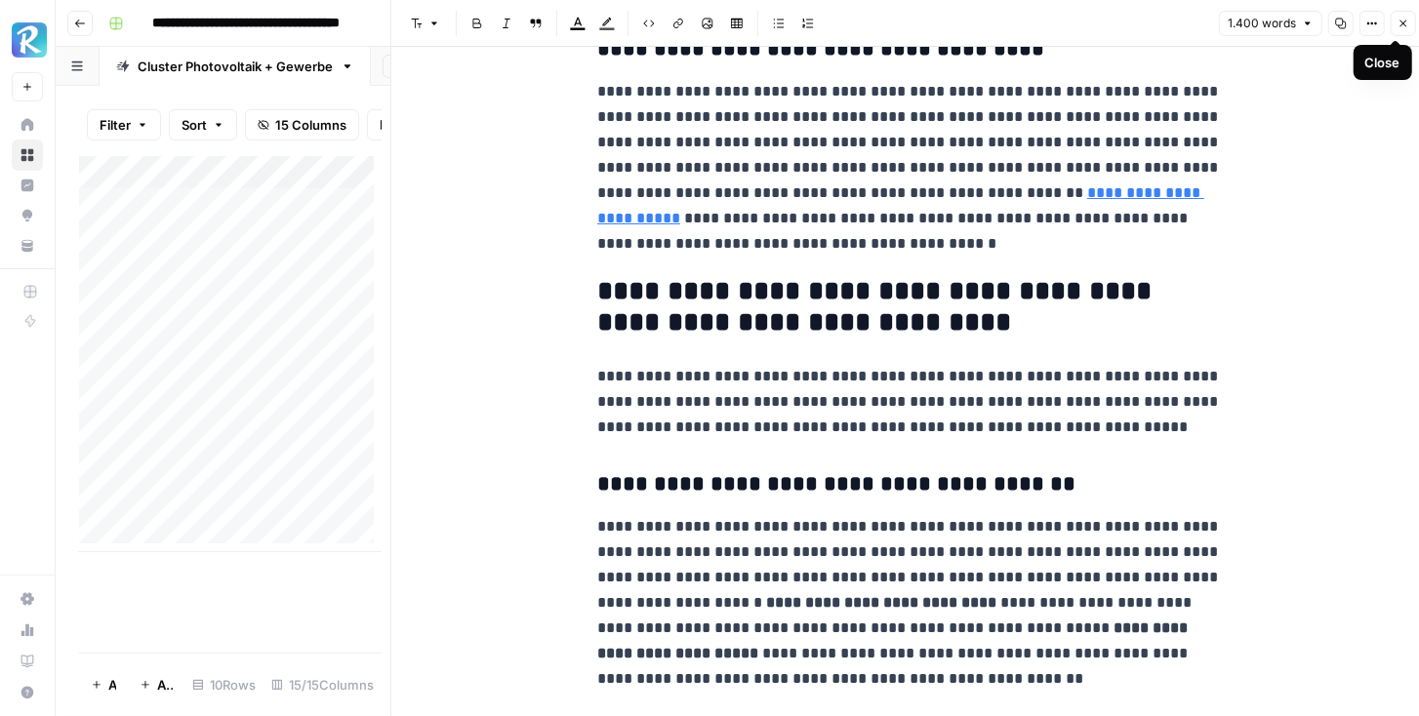
click at [1408, 28] on icon "button" at bounding box center [1404, 24] width 12 height 12
